Goal: Task Accomplishment & Management: Use online tool/utility

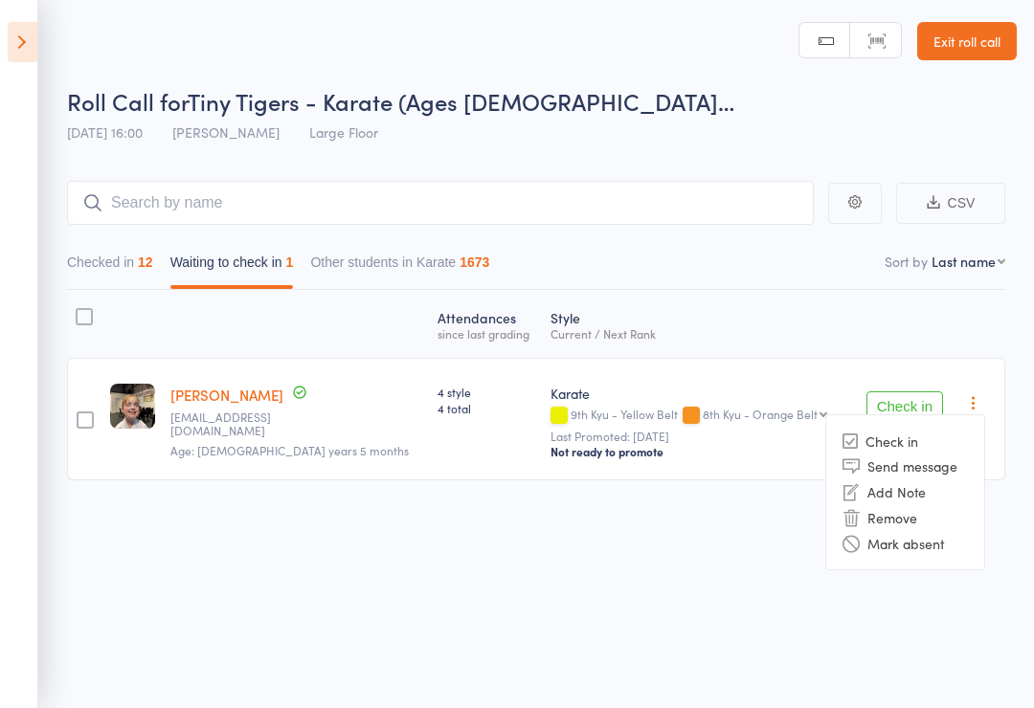
click at [951, 539] on li "Mark absent" at bounding box center [905, 543] width 158 height 26
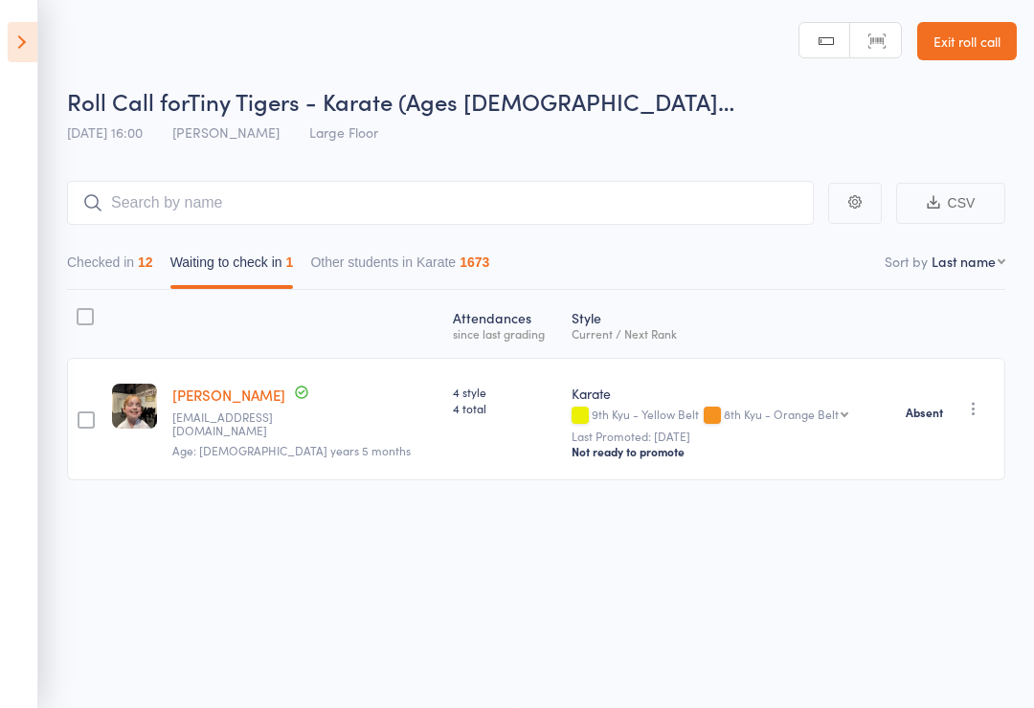
click at [27, 34] on icon at bounding box center [23, 42] width 30 height 40
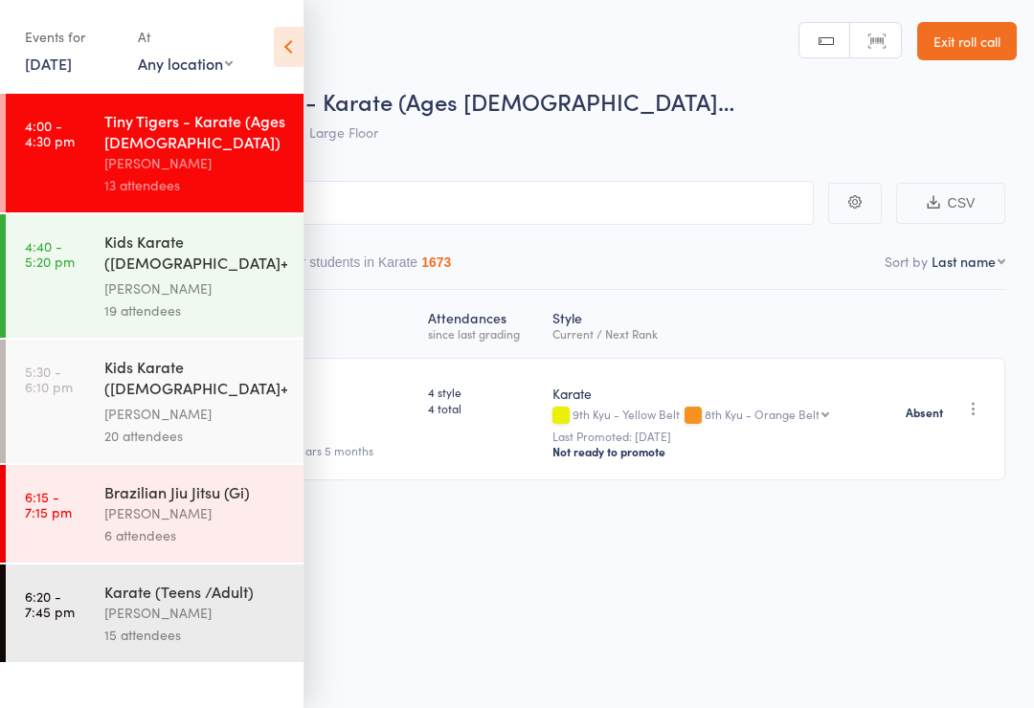
click at [139, 263] on div "Kids Karate ([DEMOGRAPHIC_DATA]+) Intermediate+" at bounding box center [195, 254] width 183 height 47
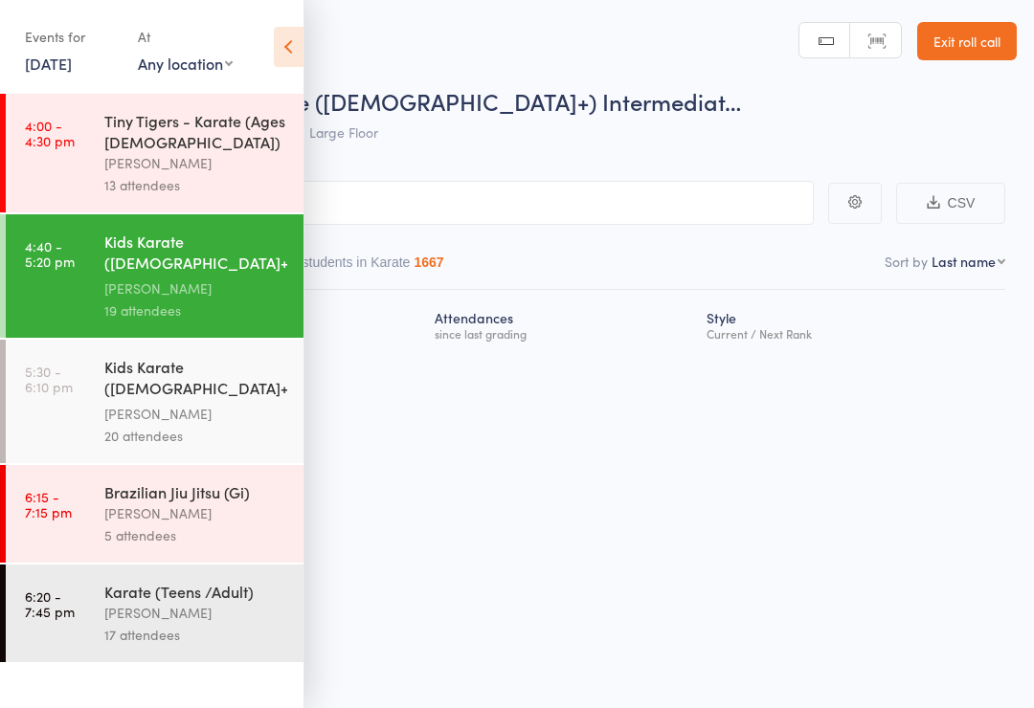
click at [280, 49] on icon at bounding box center [289, 47] width 30 height 40
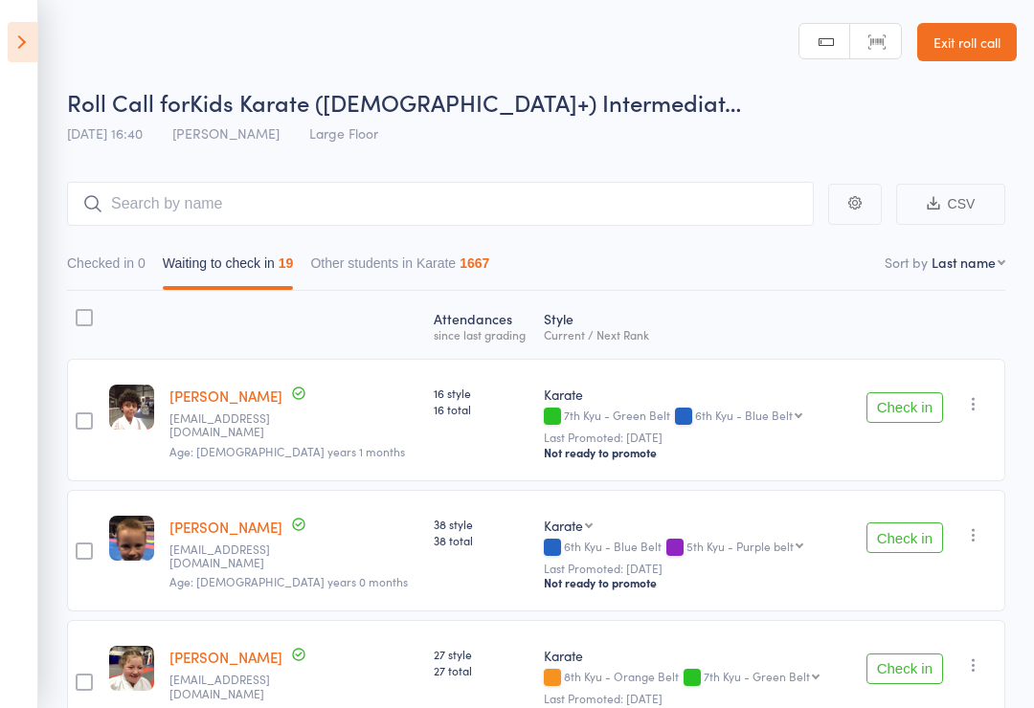
scroll to position [11, 0]
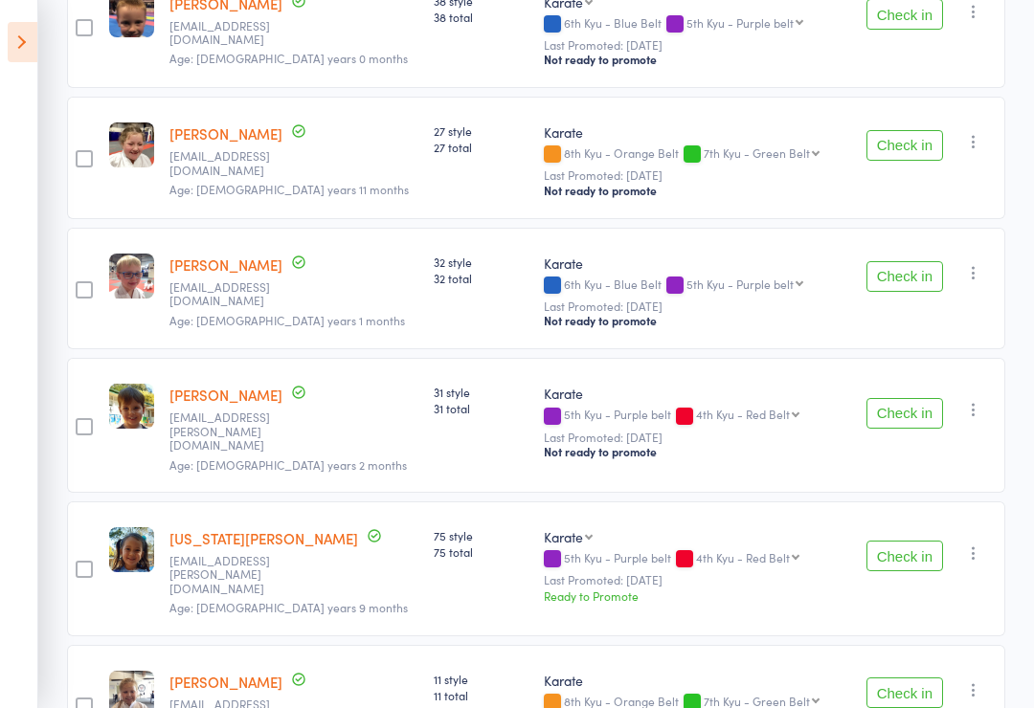
scroll to position [527, 0]
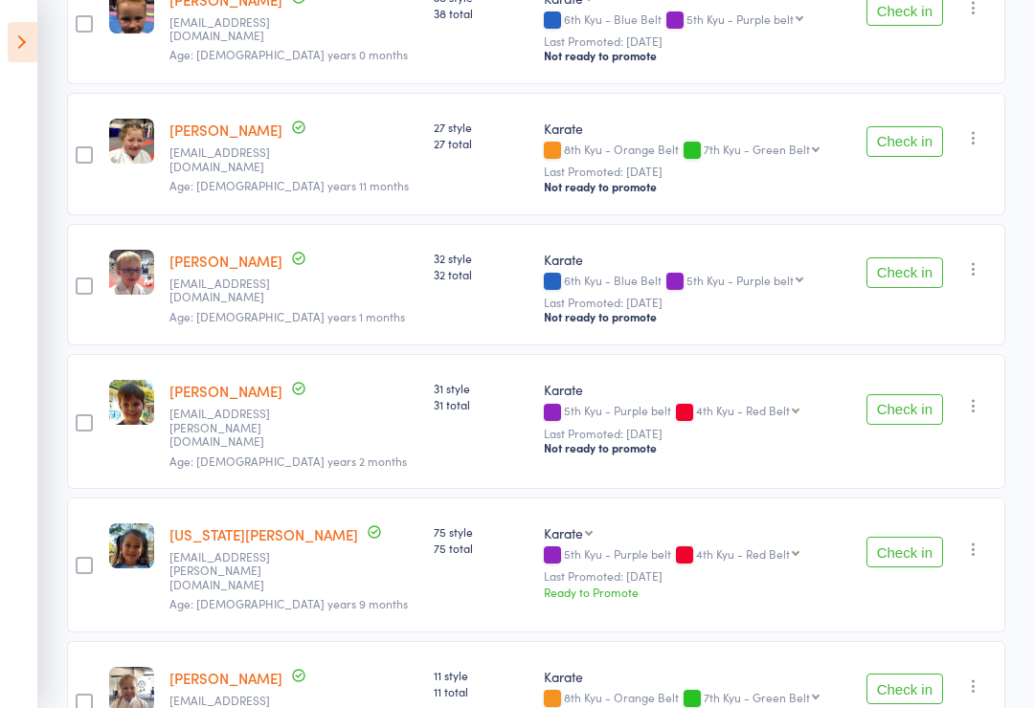
click at [913, 402] on button "Check in" at bounding box center [904, 409] width 77 height 31
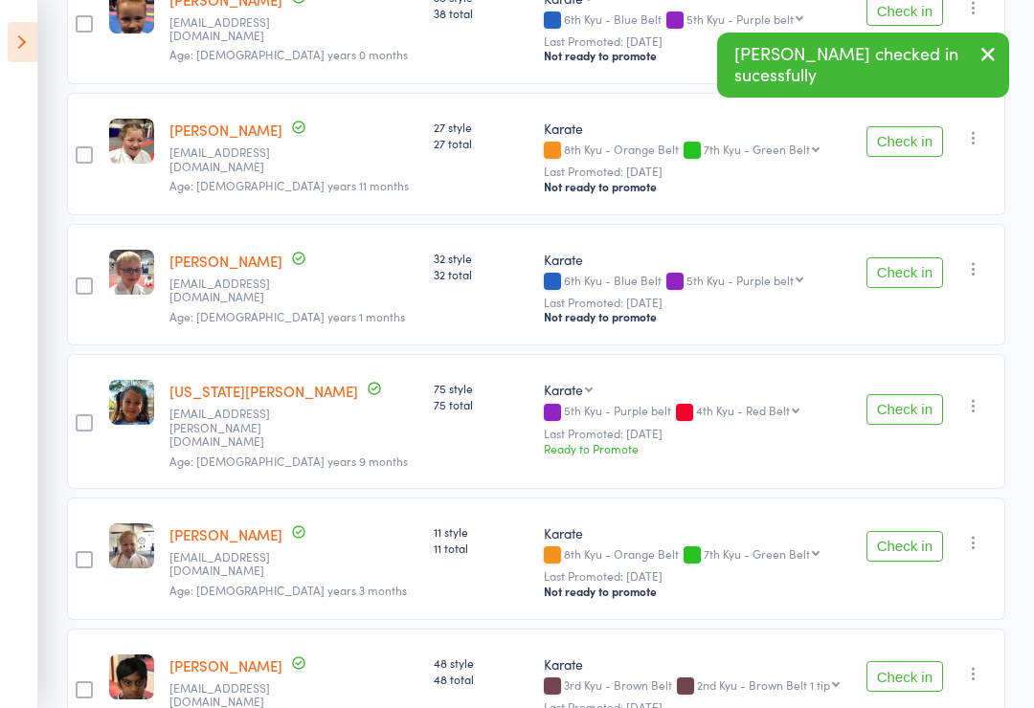
click at [933, 394] on button "Check in" at bounding box center [904, 409] width 77 height 31
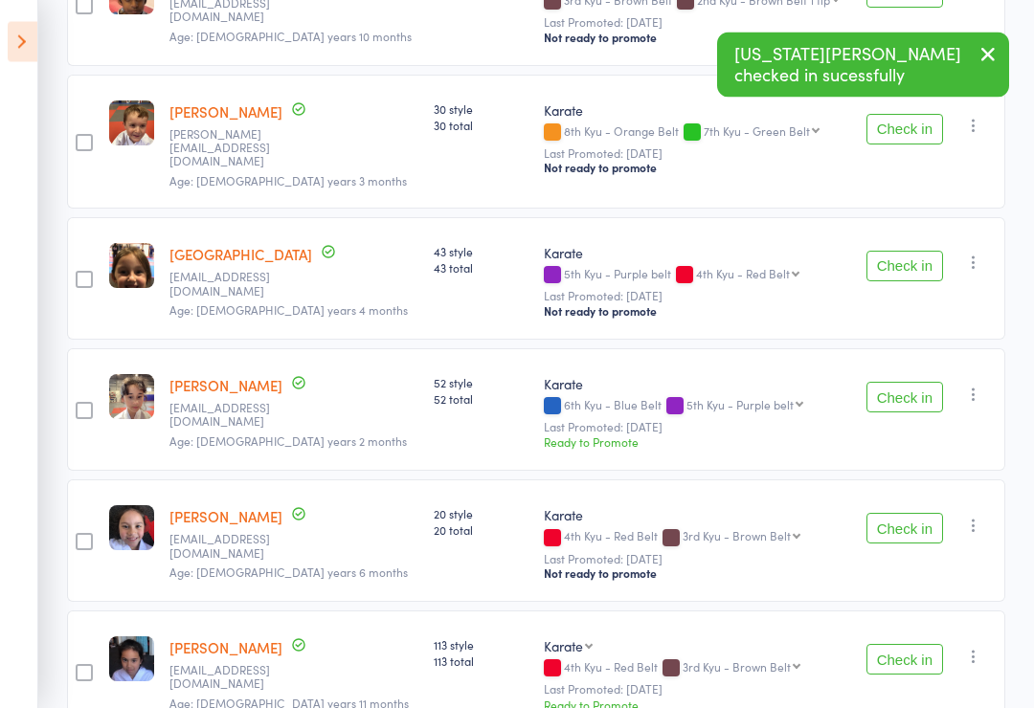
click at [919, 387] on button "Check in" at bounding box center [904, 398] width 77 height 31
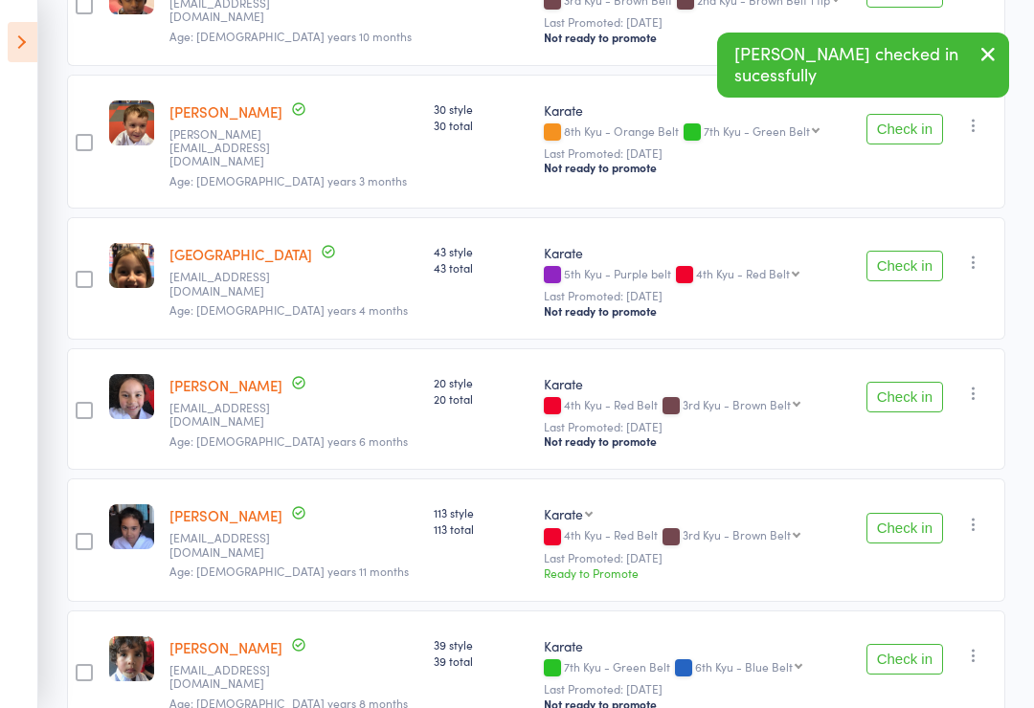
click at [927, 388] on button "Check in" at bounding box center [904, 397] width 77 height 31
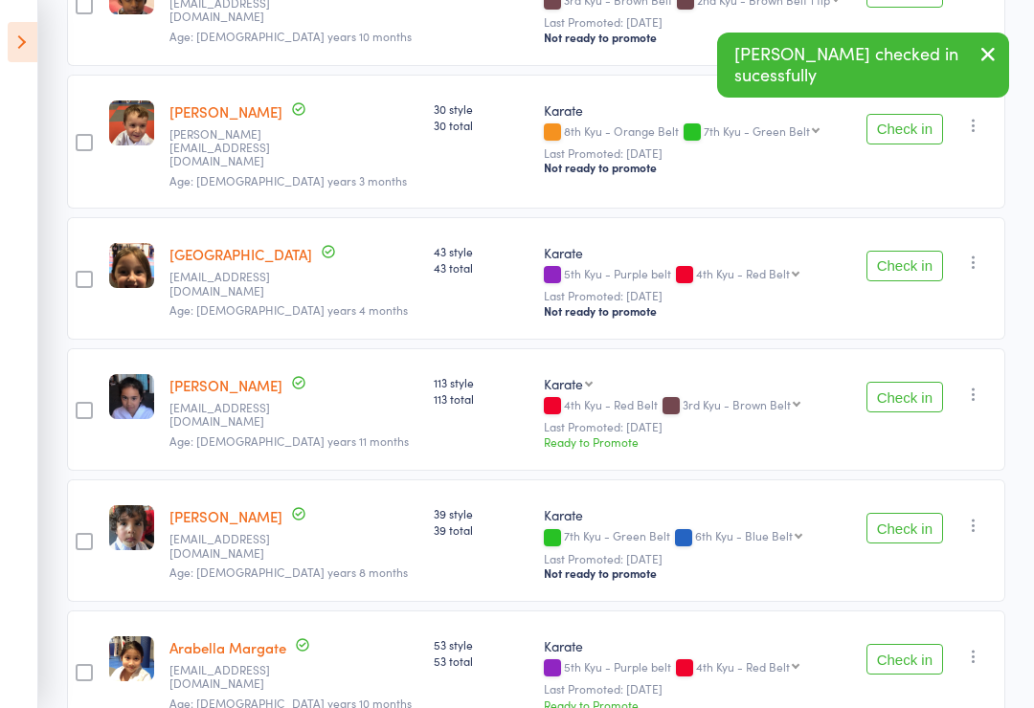
click at [930, 397] on button "Check in" at bounding box center [904, 397] width 77 height 31
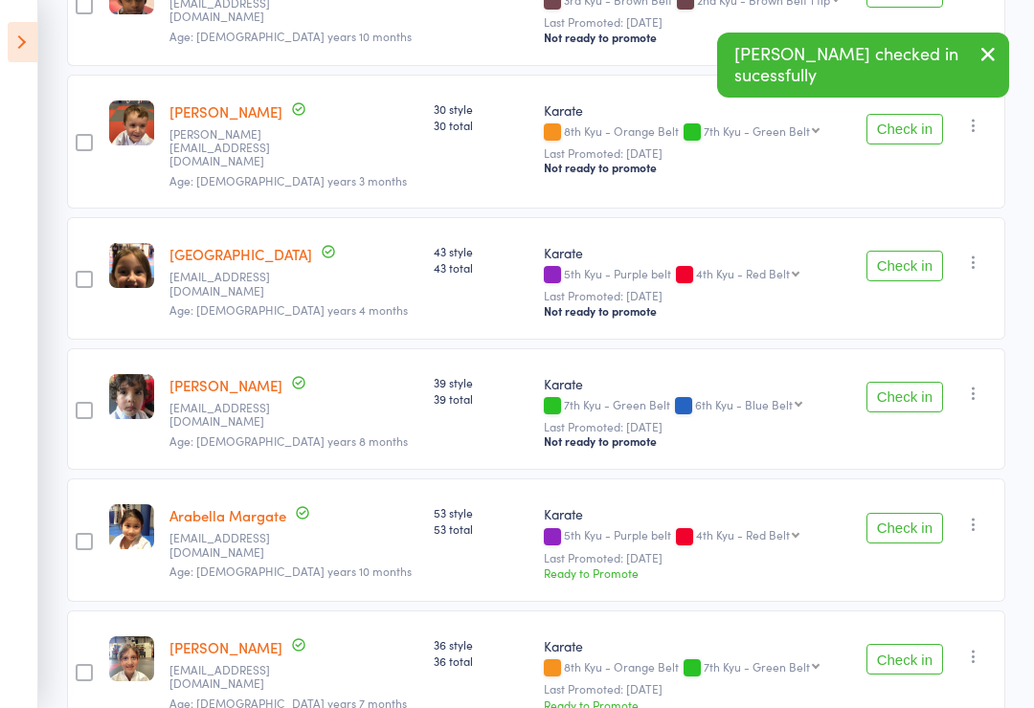
click at [934, 398] on button "Check in" at bounding box center [904, 397] width 77 height 31
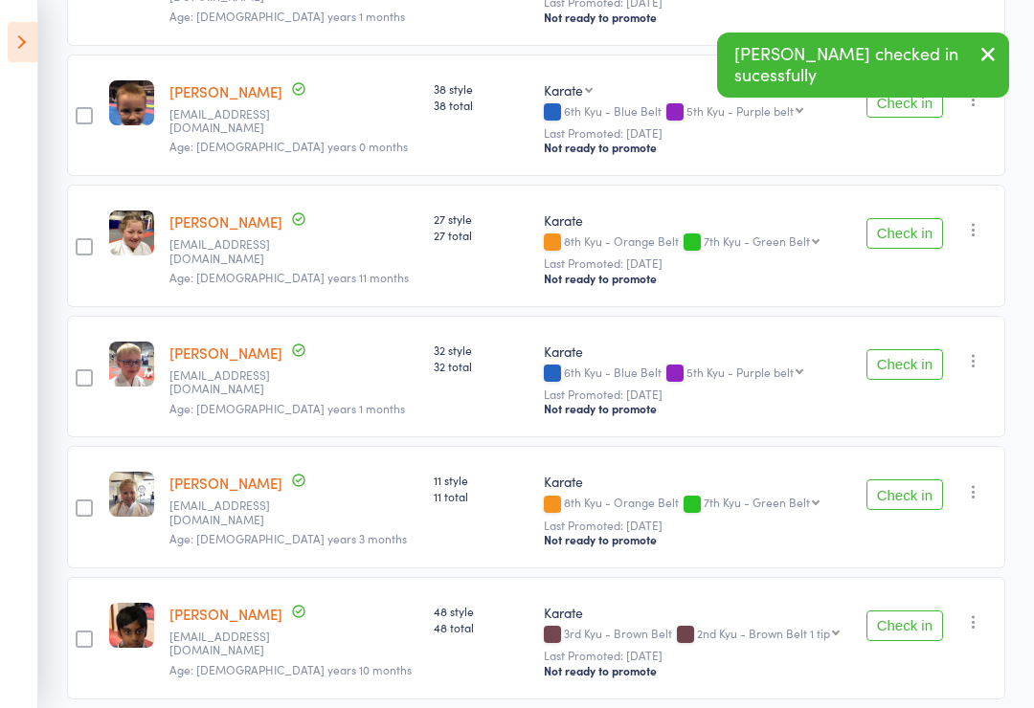
scroll to position [435, 0]
click at [909, 359] on button "Check in" at bounding box center [904, 365] width 77 height 31
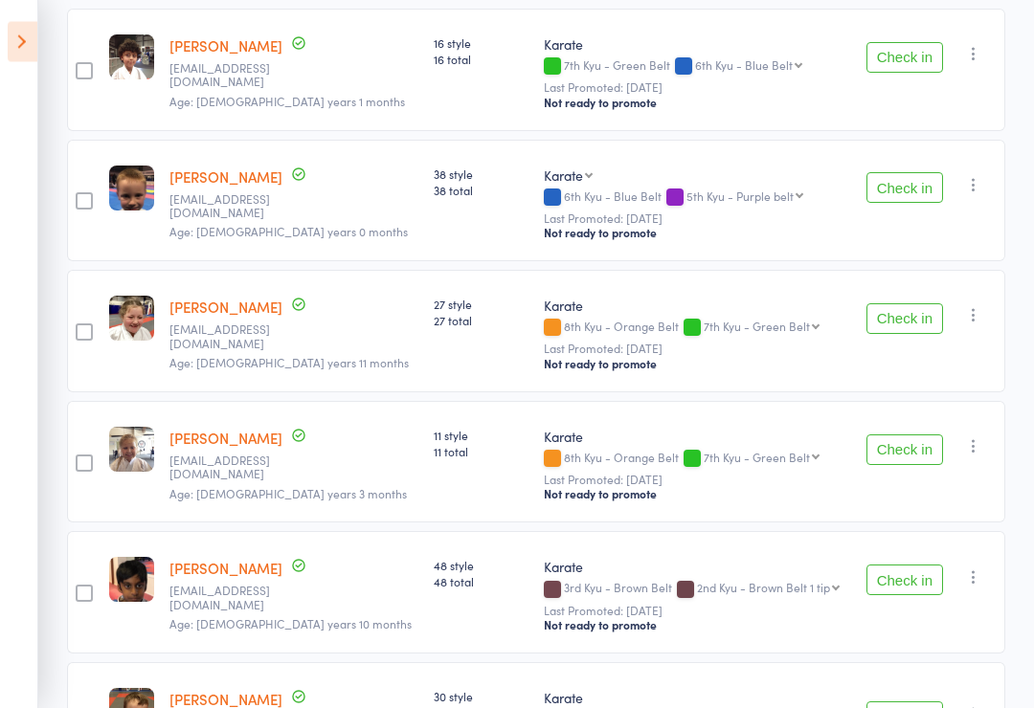
scroll to position [350, 0]
click at [928, 192] on button "Check in" at bounding box center [904, 187] width 77 height 31
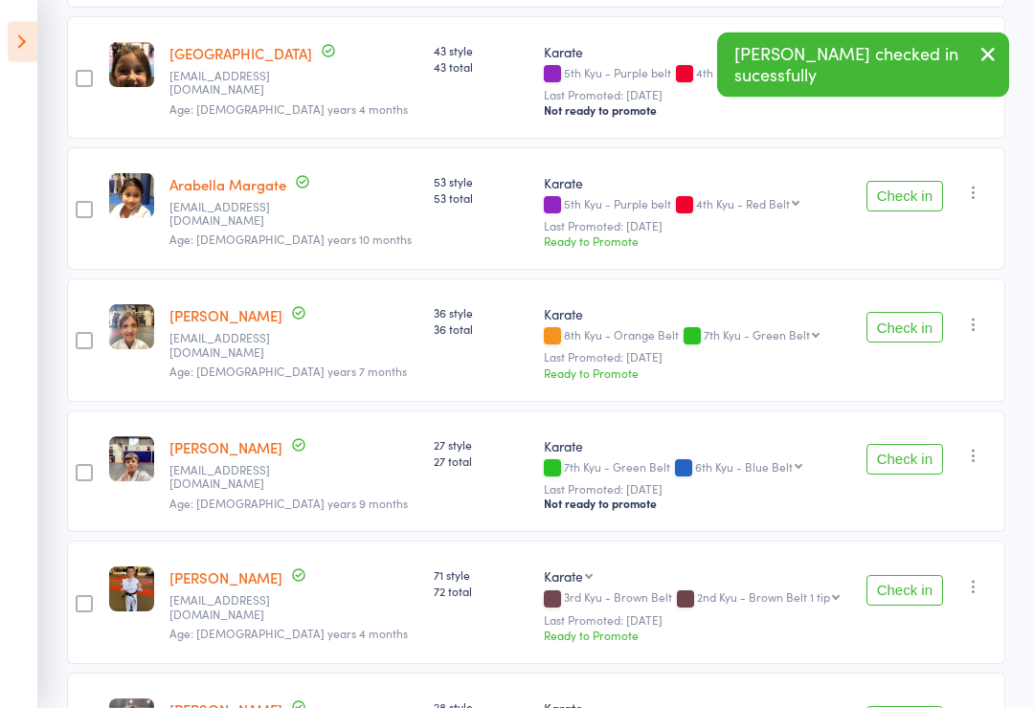
scroll to position [1145, 0]
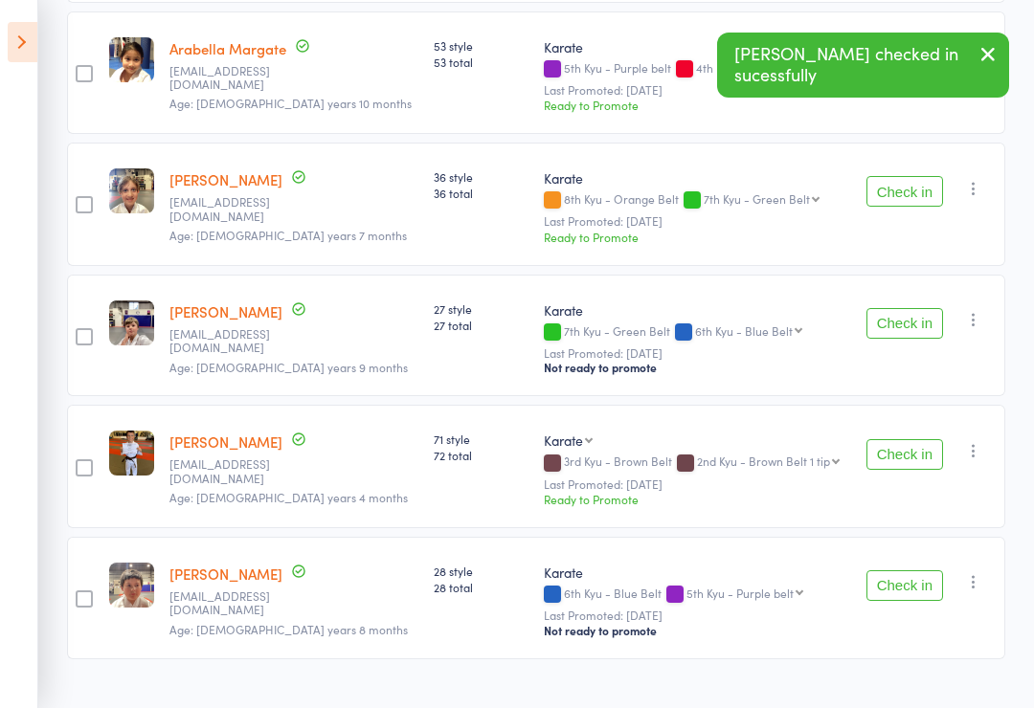
click at [918, 571] on button "Check in" at bounding box center [904, 586] width 77 height 31
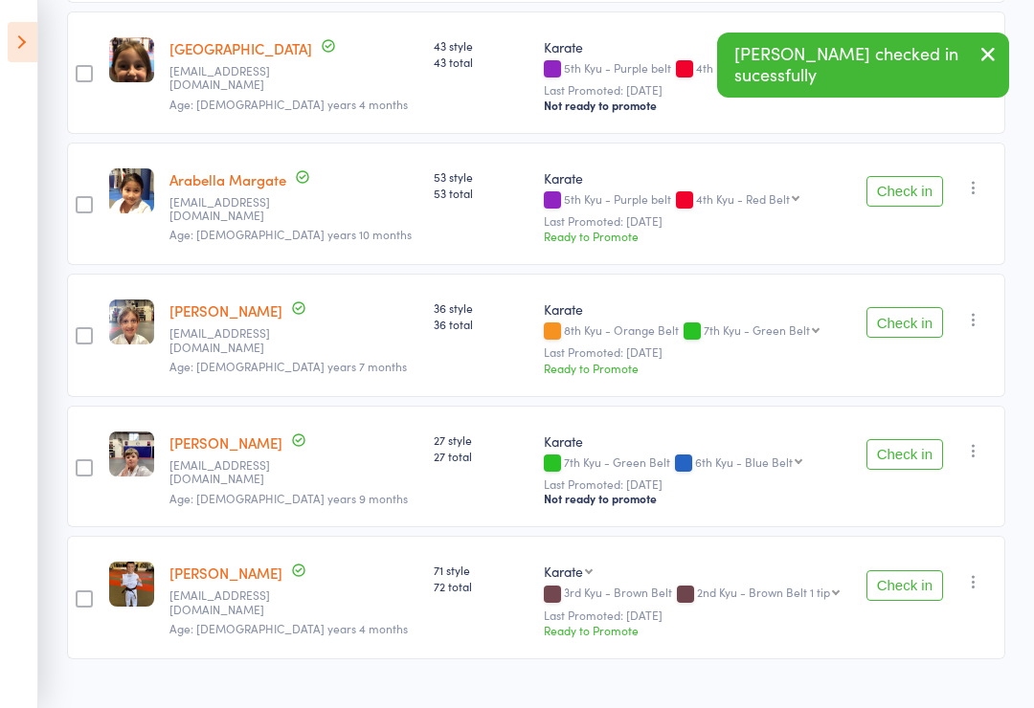
click at [908, 571] on button "Check in" at bounding box center [904, 586] width 77 height 31
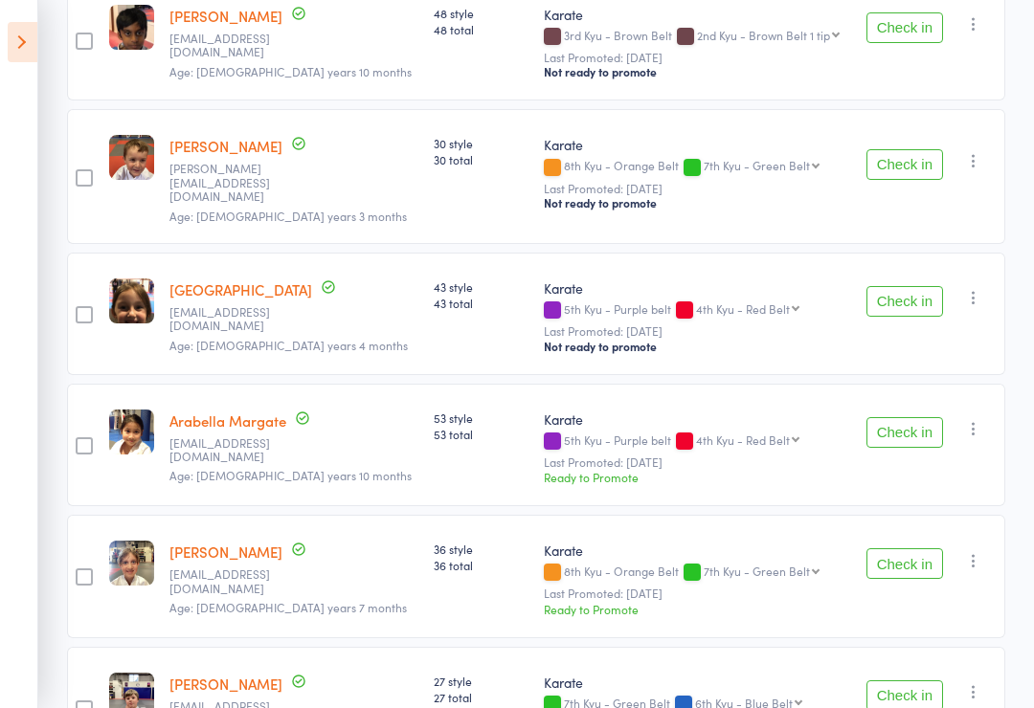
scroll to position [770, 0]
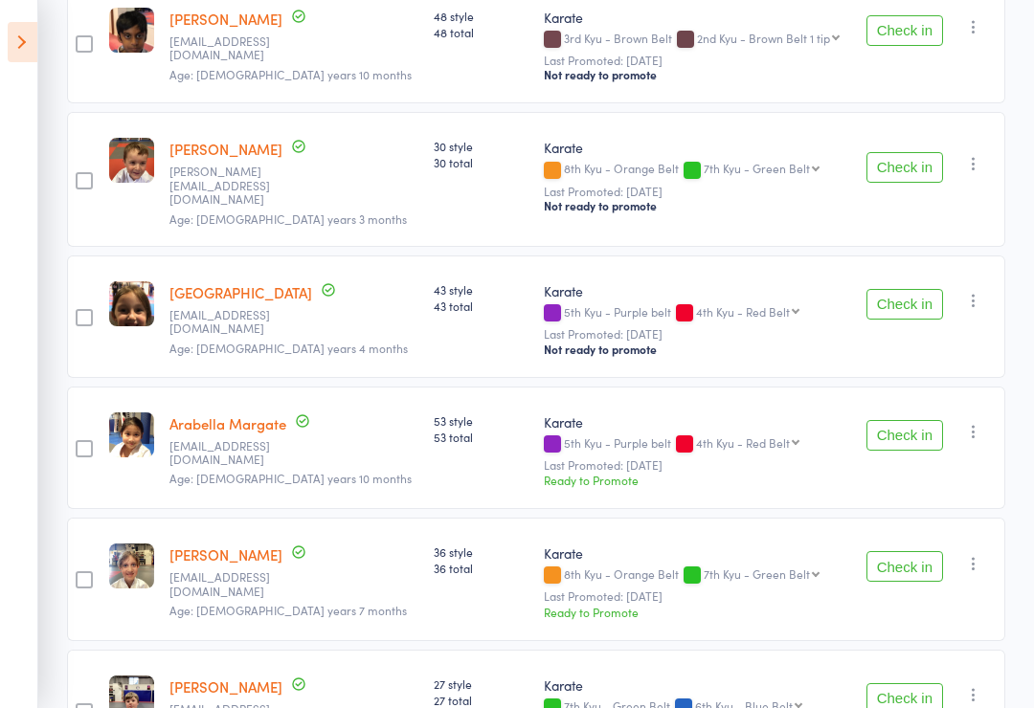
click at [892, 566] on button "Check in" at bounding box center [904, 566] width 77 height 31
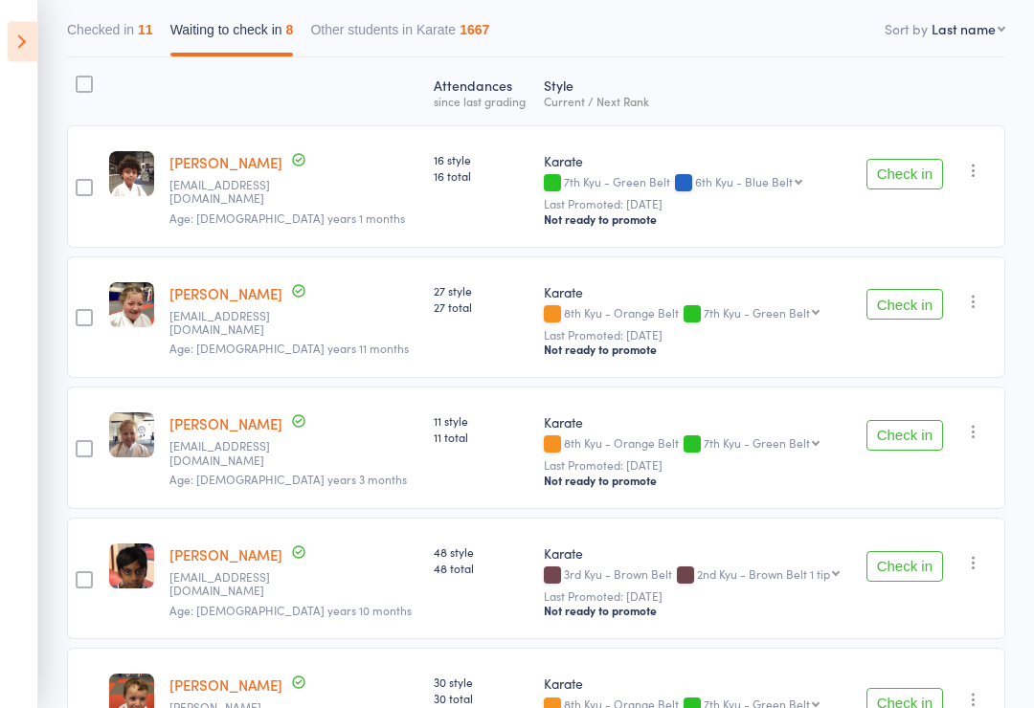
scroll to position [199, 0]
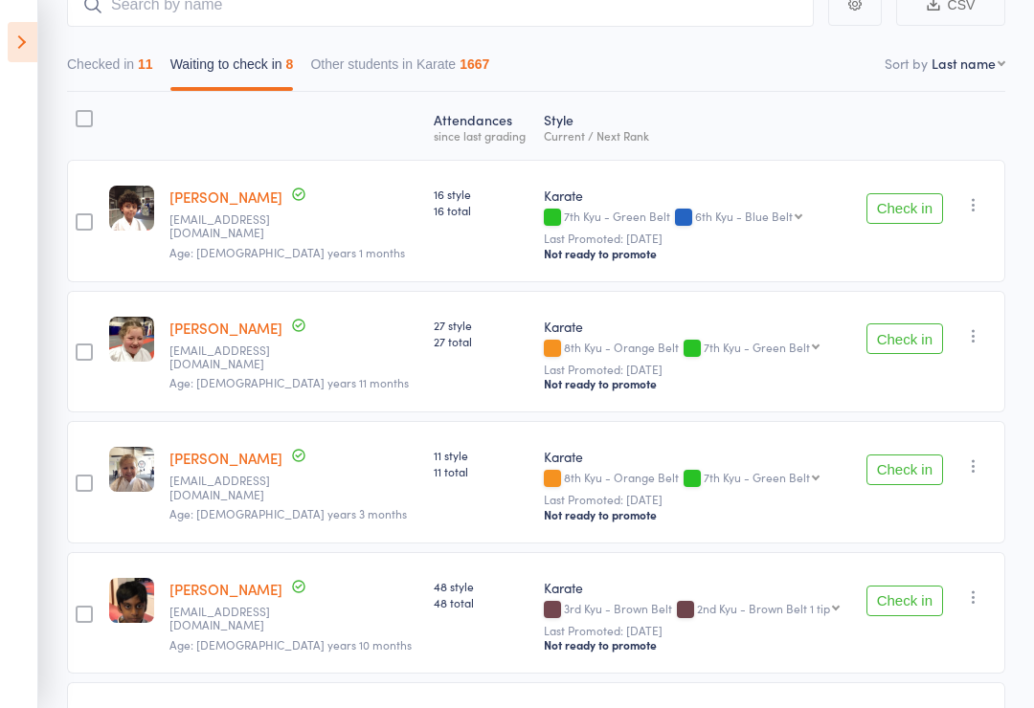
click at [904, 212] on button "Check in" at bounding box center [904, 208] width 77 height 31
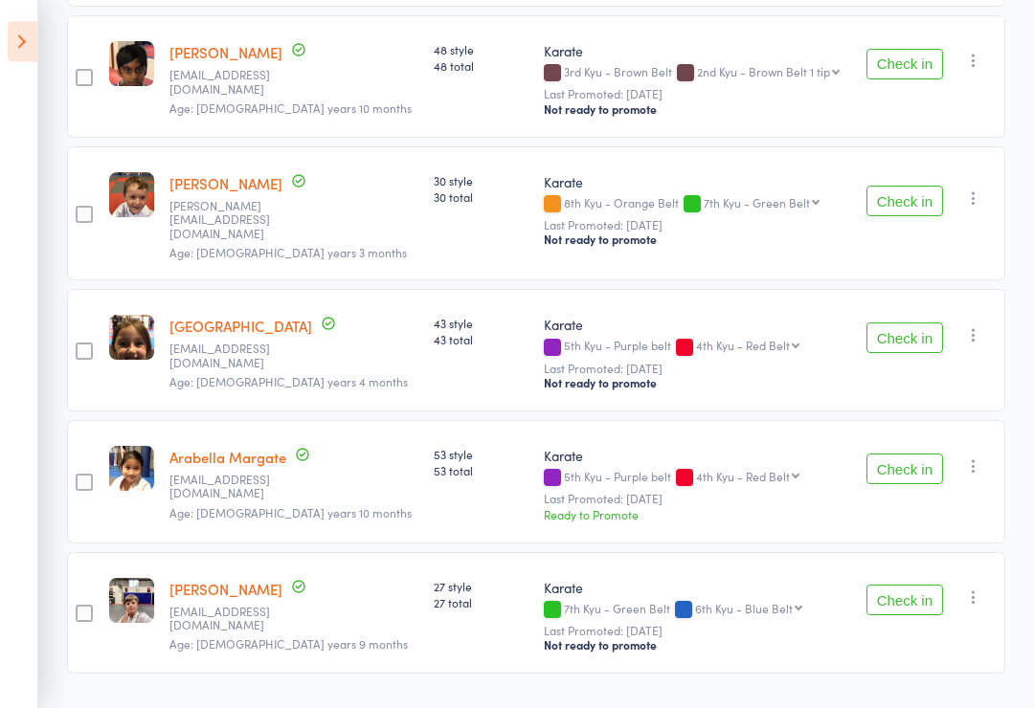
scroll to position [619, 0]
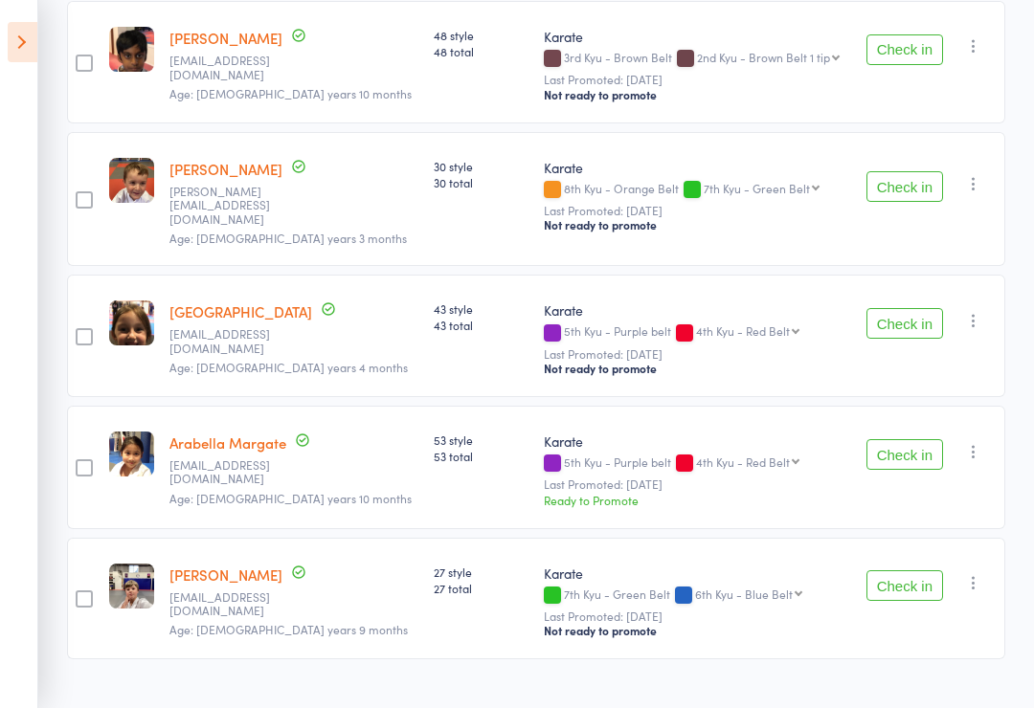
click at [928, 191] on button "Check in" at bounding box center [904, 186] width 77 height 31
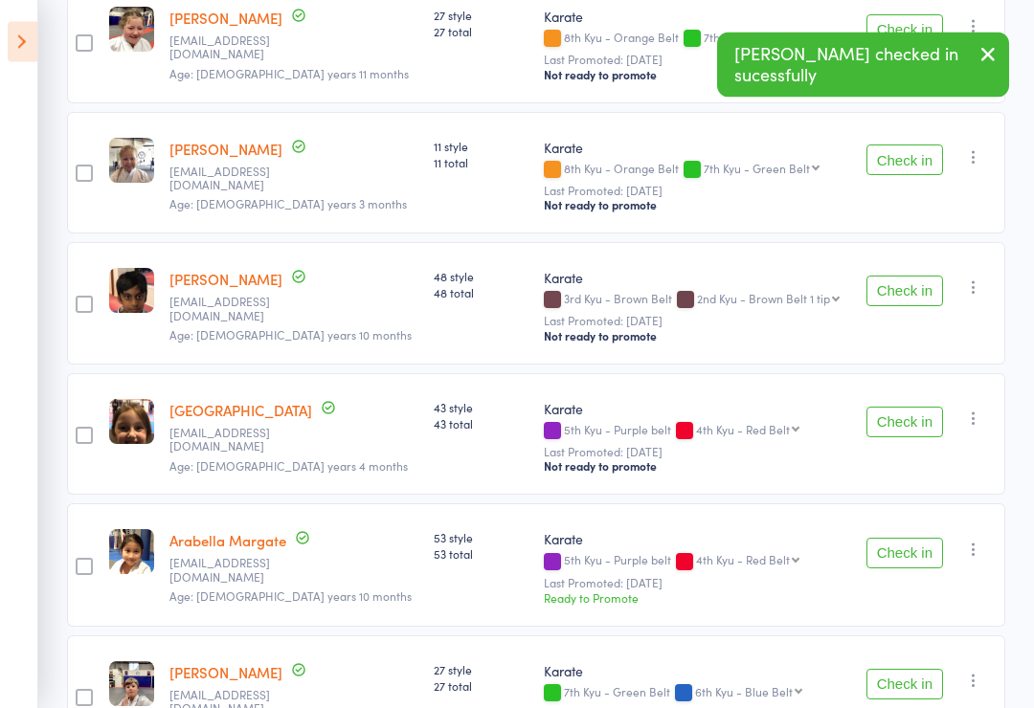
scroll to position [364, 0]
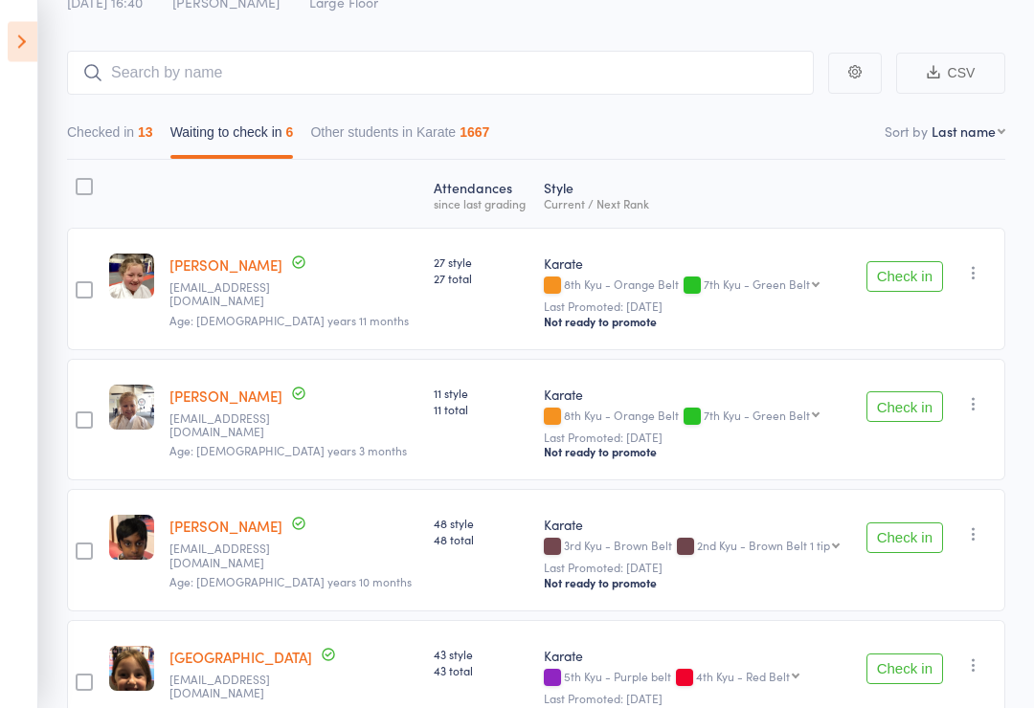
click at [917, 268] on button "Check in" at bounding box center [904, 277] width 77 height 31
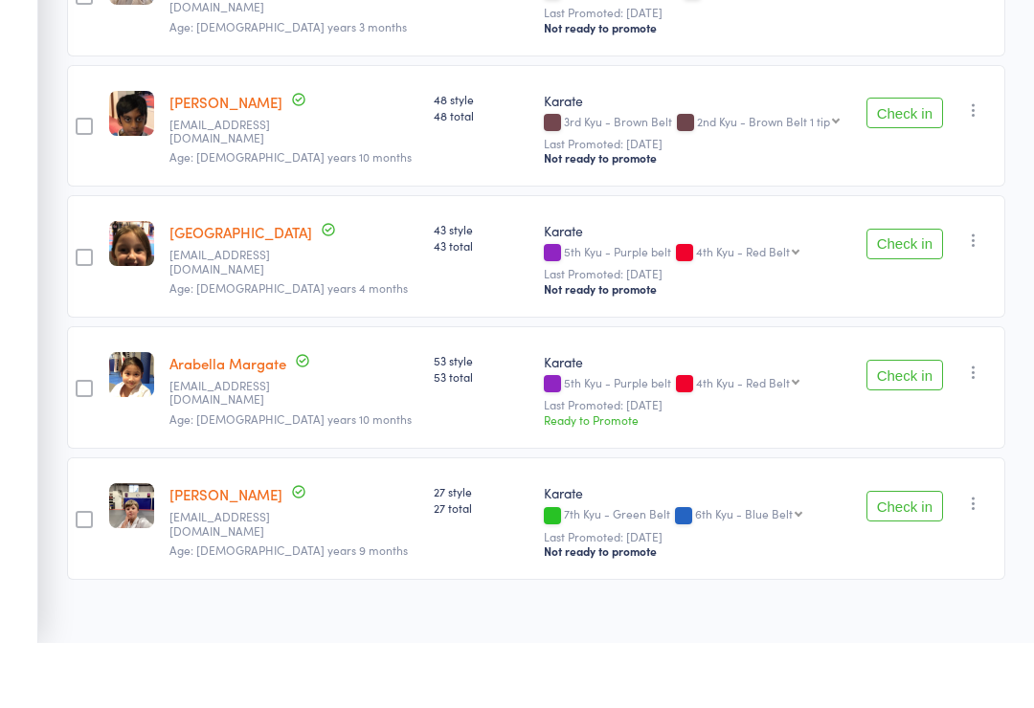
scroll to position [357, 0]
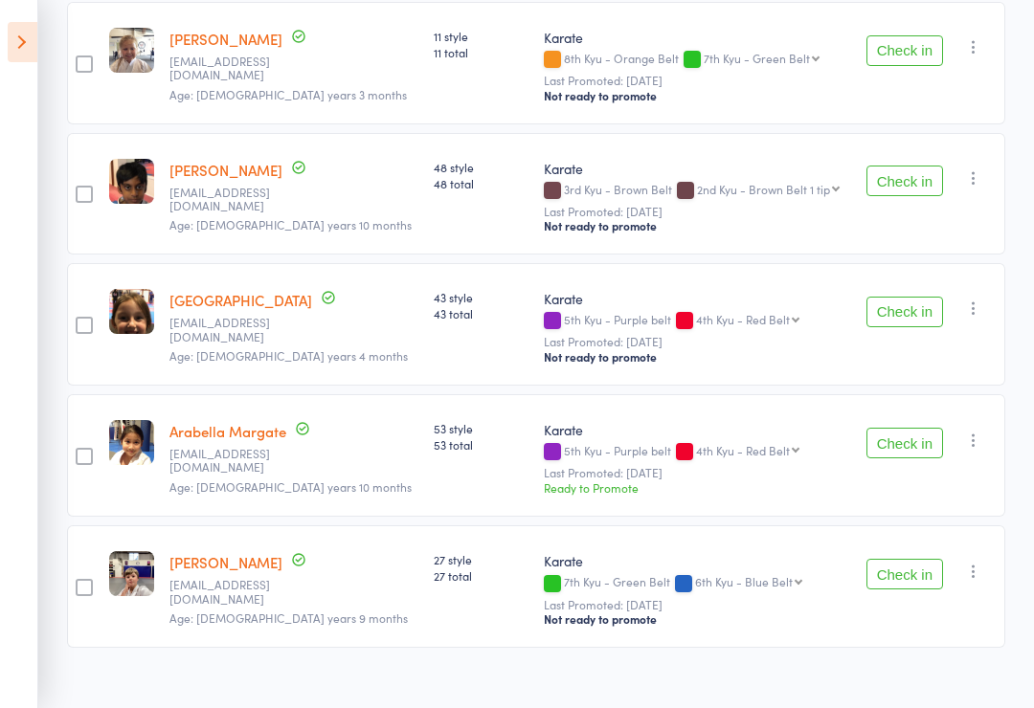
click at [916, 580] on button "Check in" at bounding box center [904, 574] width 77 height 31
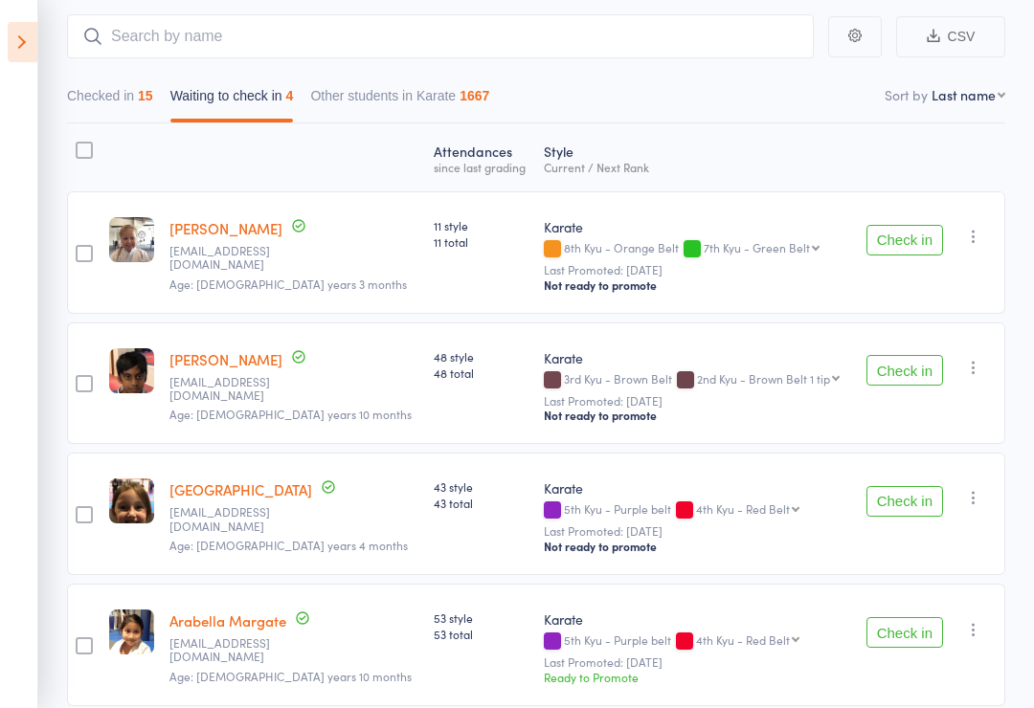
scroll to position [226, 0]
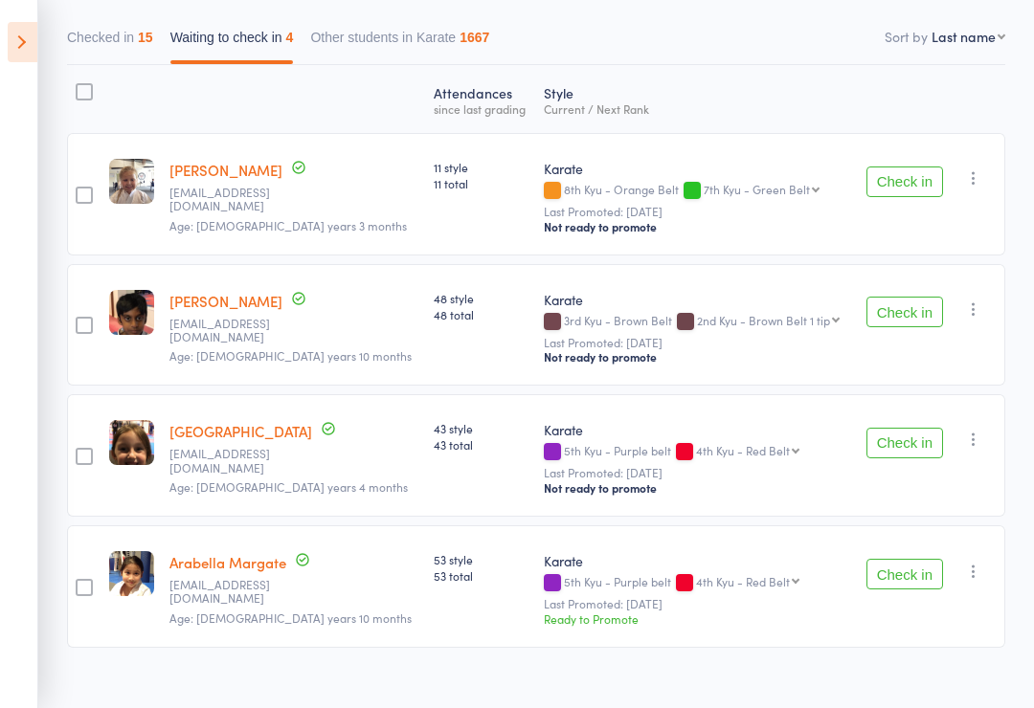
click at [927, 586] on button "Check in" at bounding box center [904, 574] width 77 height 31
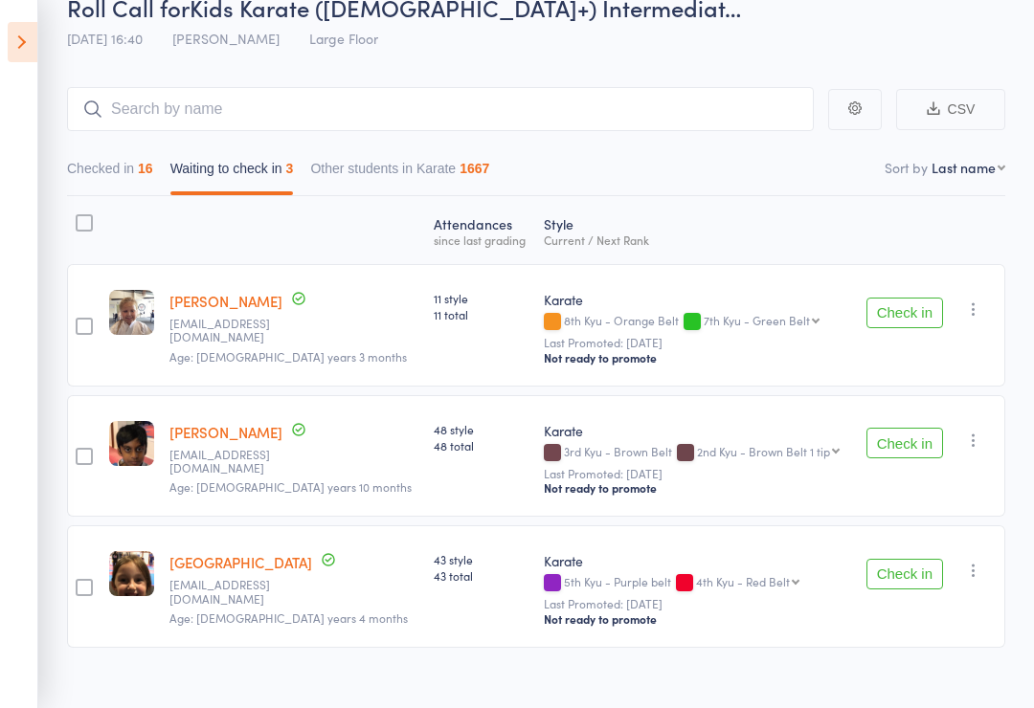
click at [1031, 518] on main "CSV Checked in 16 Waiting to check in 3 Other students in Karate 1667 Sort by L…" at bounding box center [517, 395] width 1034 height 675
click at [1031, 542] on main "CSV Checked in 16 Waiting to check in 3 Other students in Karate 1667 Sort by L…" at bounding box center [517, 395] width 1034 height 675
